Goal: Information Seeking & Learning: Find specific fact

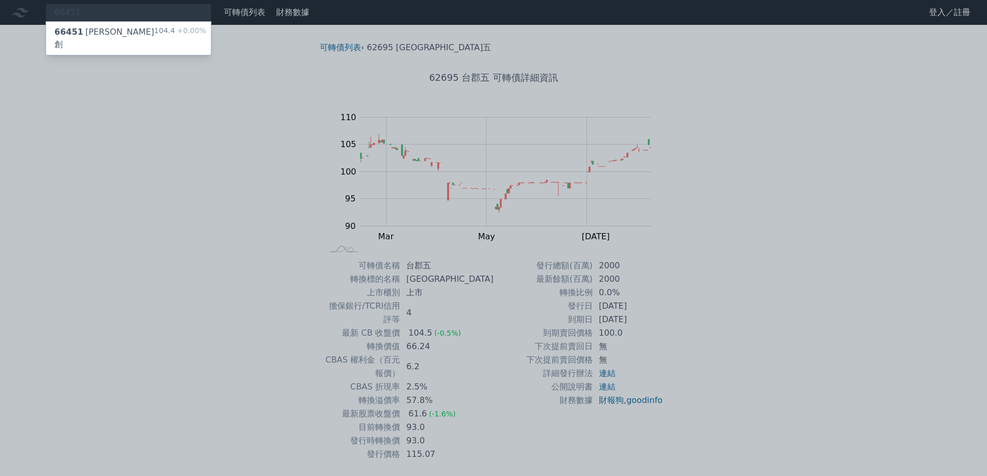
type input "66451"
click at [110, 31] on div "66451 金萬林一創" at bounding box center [104, 38] width 100 height 25
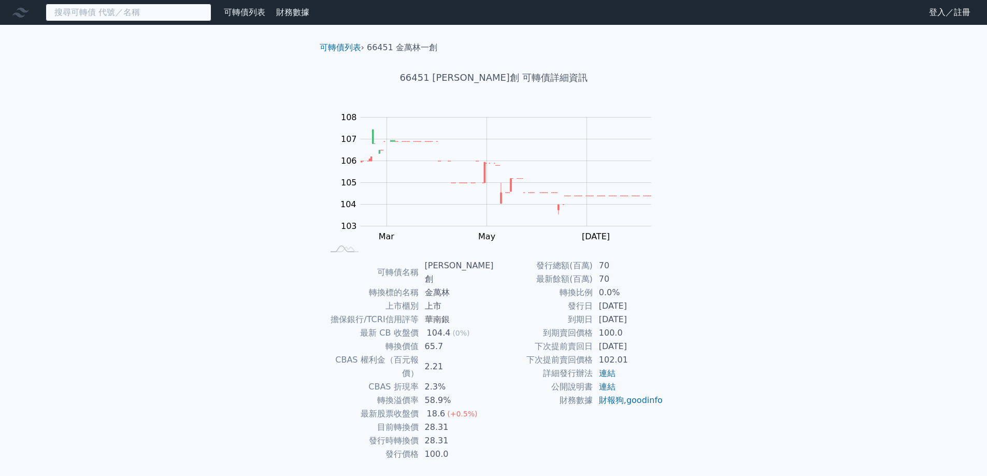
click at [163, 7] on input at bounding box center [129, 13] width 166 height 18
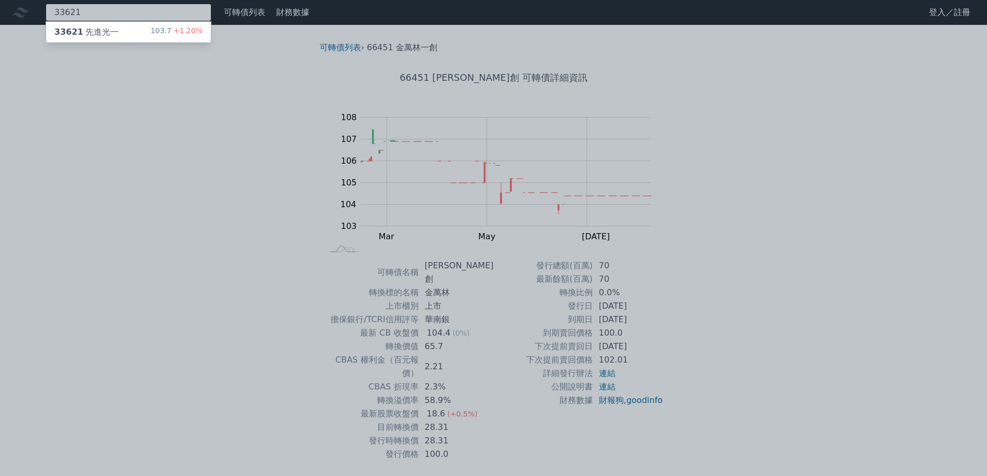
type input "33621"
click at [124, 26] on div "33621 先進光一 103.7 +1.20%" at bounding box center [128, 32] width 165 height 21
